Goal: Navigation & Orientation: Find specific page/section

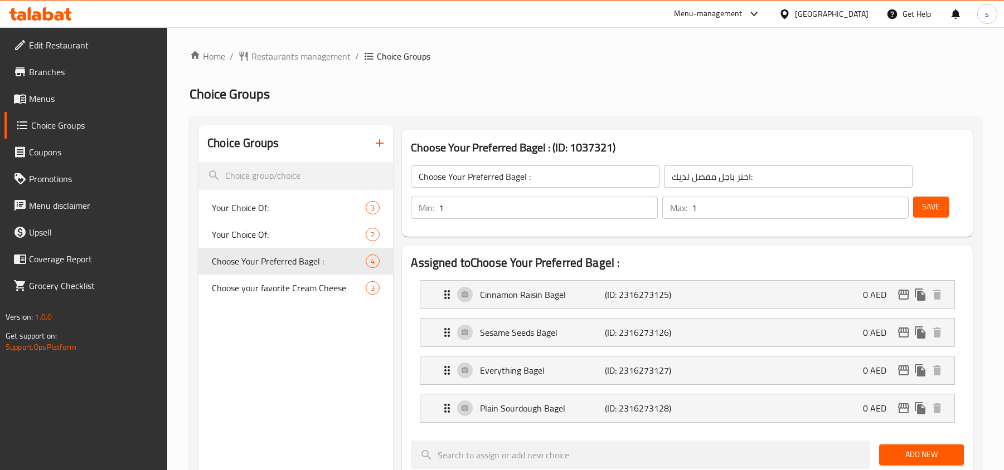
click at [802, 14] on div "[GEOGRAPHIC_DATA]" at bounding box center [832, 14] width 74 height 12
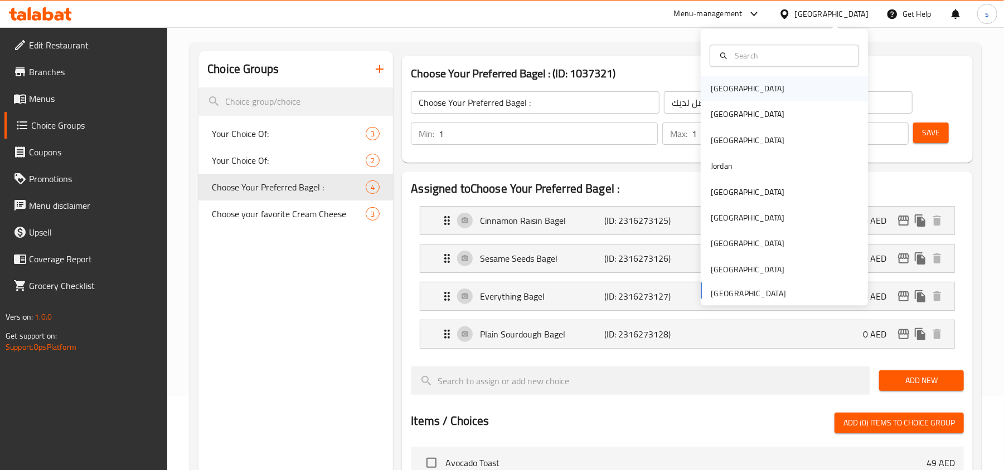
click at [720, 87] on div "[GEOGRAPHIC_DATA]" at bounding box center [747, 88] width 74 height 12
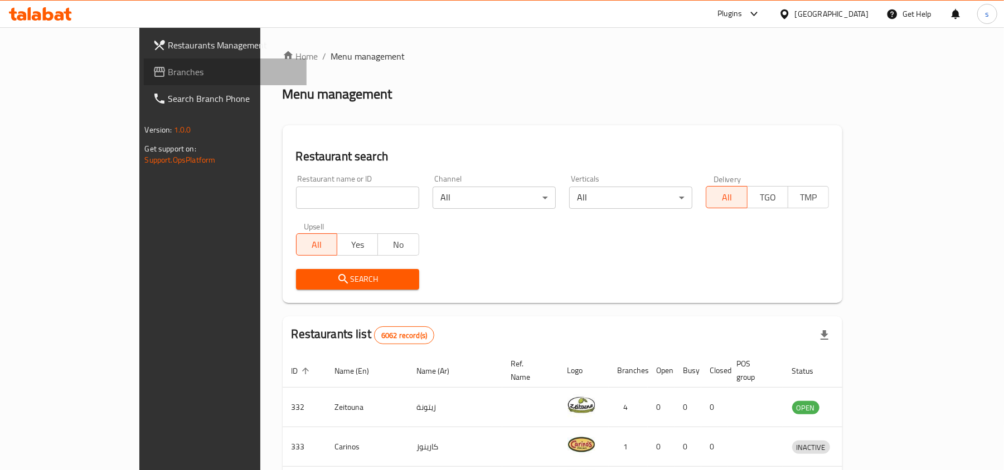
click at [168, 76] on span "Branches" at bounding box center [233, 71] width 130 height 13
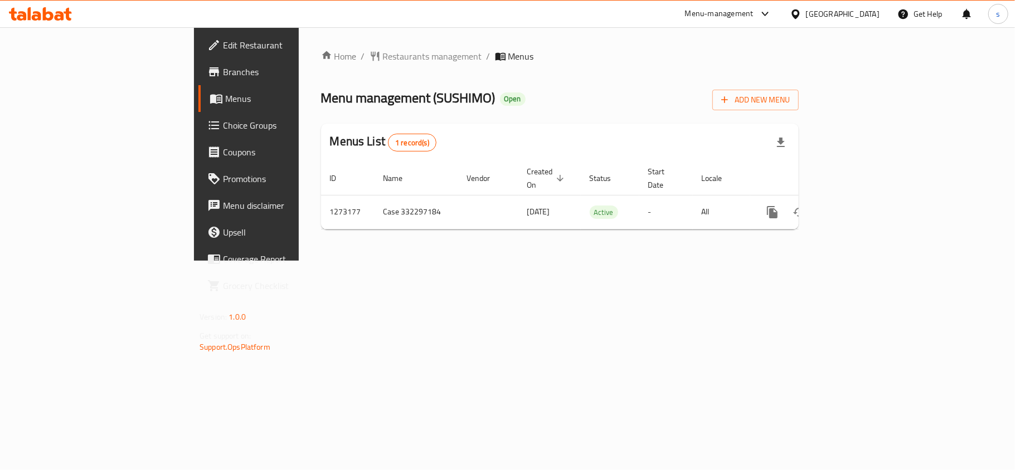
click at [860, 12] on div "[GEOGRAPHIC_DATA]" at bounding box center [843, 14] width 74 height 12
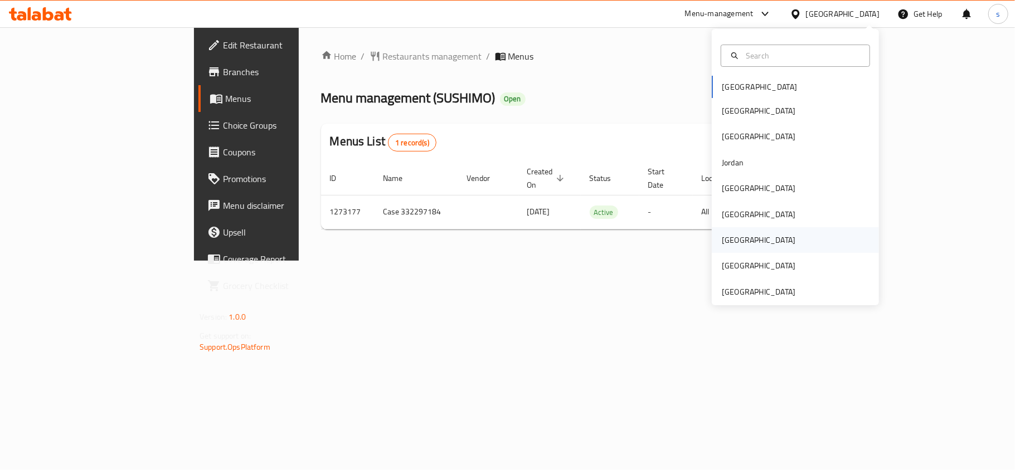
click at [722, 234] on div "[GEOGRAPHIC_DATA]" at bounding box center [759, 240] width 74 height 12
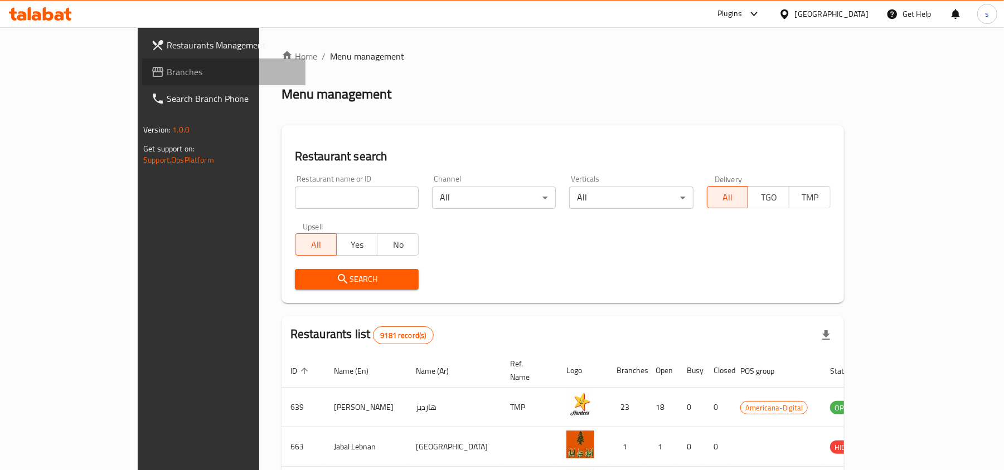
click at [167, 70] on span "Branches" at bounding box center [232, 71] width 130 height 13
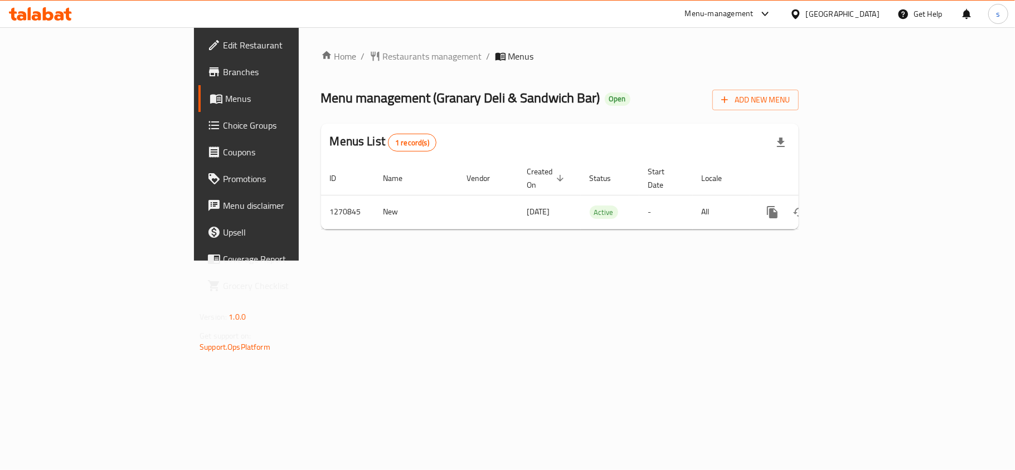
click at [867, 16] on div "[GEOGRAPHIC_DATA]" at bounding box center [843, 14] width 74 height 12
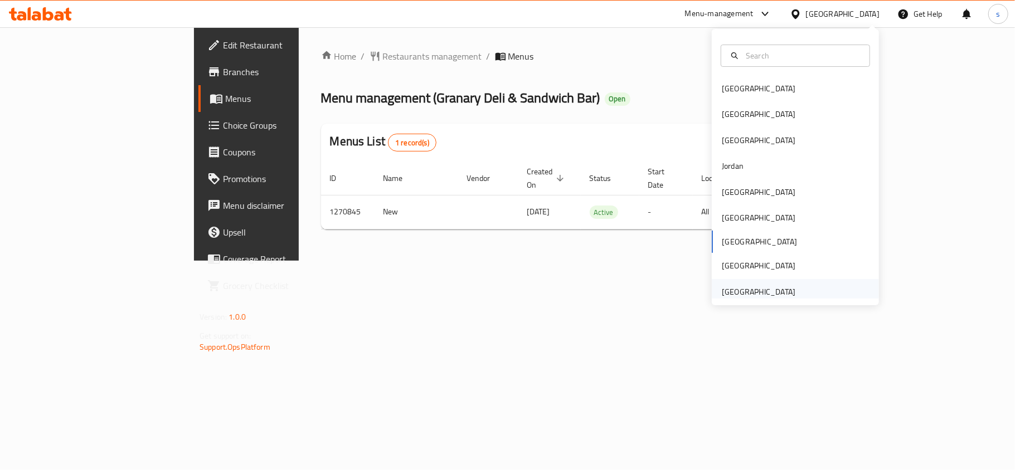
click at [787, 293] on div "[GEOGRAPHIC_DATA]" at bounding box center [758, 292] width 91 height 26
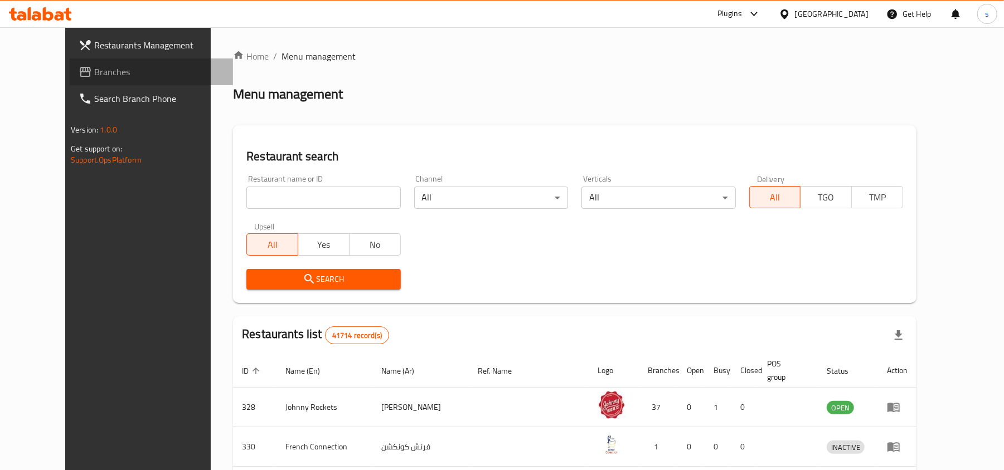
click at [94, 74] on span "Branches" at bounding box center [159, 71] width 130 height 13
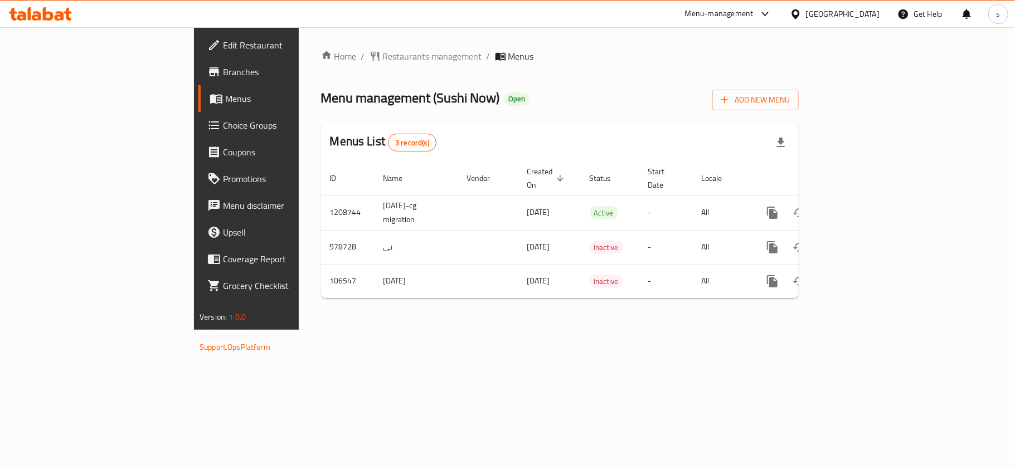
click at [863, 17] on div "[GEOGRAPHIC_DATA]" at bounding box center [843, 14] width 74 height 12
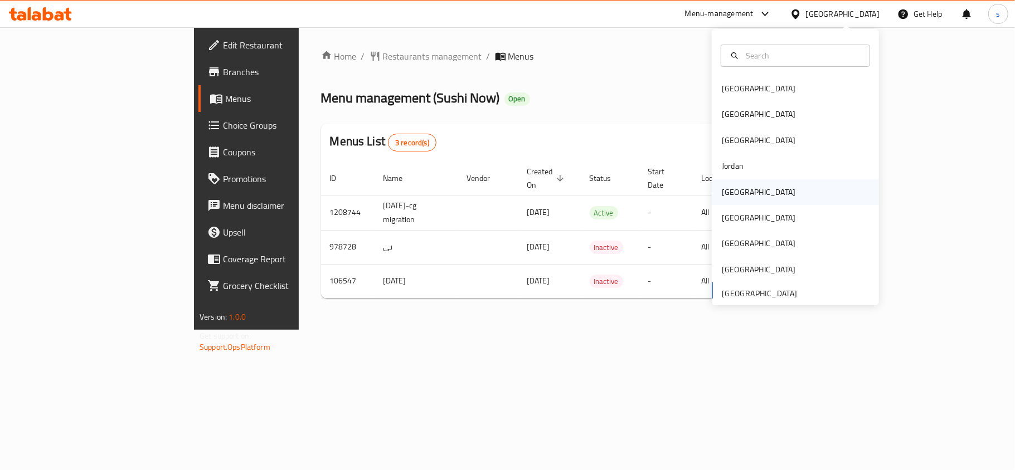
click at [722, 198] on div "[GEOGRAPHIC_DATA]" at bounding box center [759, 192] width 74 height 12
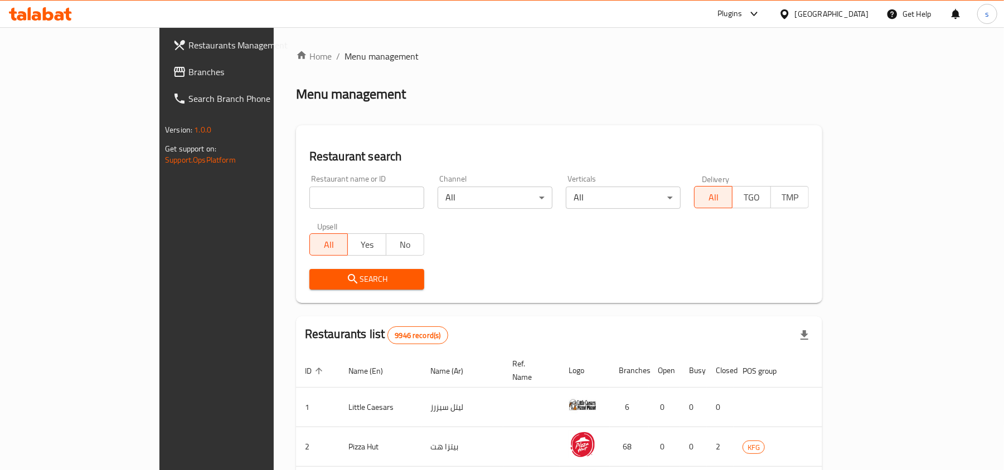
click at [188, 72] on span "Branches" at bounding box center [253, 71] width 130 height 13
